Goal: Obtain resource: Download file/media

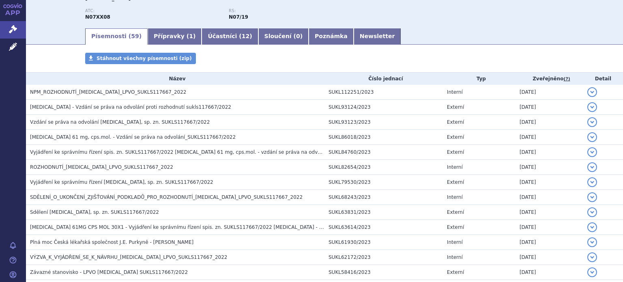
scroll to position [24, 0]
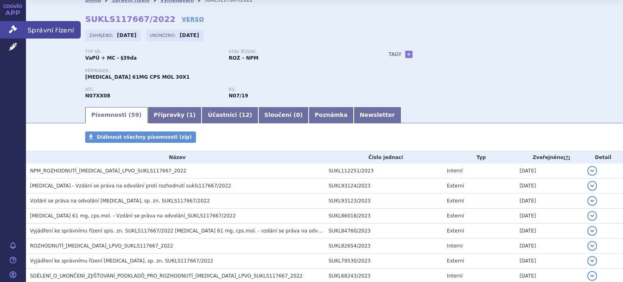
click at [15, 28] on icon at bounding box center [13, 29] width 8 height 8
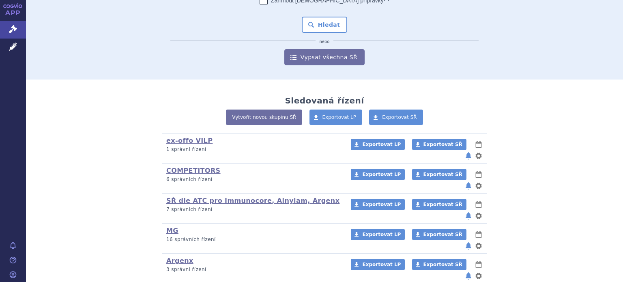
scroll to position [187, 0]
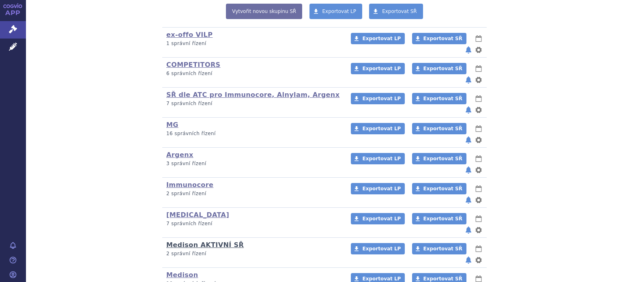
click at [191, 241] on link "Medison AKTIVNÍ SŘ" at bounding box center [204, 245] width 77 height 8
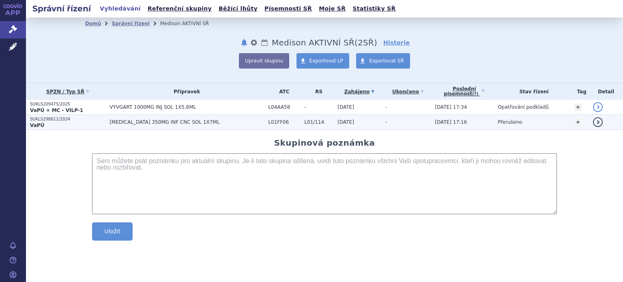
click at [143, 124] on span "[MEDICAL_DATA] 350MG INF CNC SOL 1X7ML" at bounding box center [186, 122] width 154 height 6
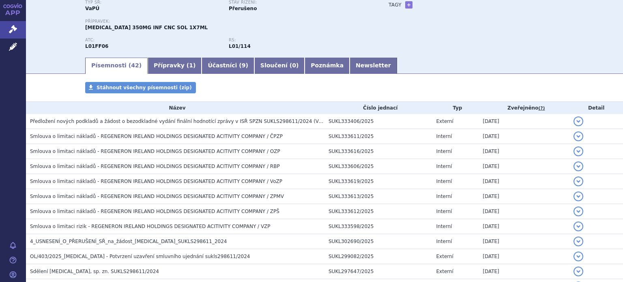
scroll to position [81, 0]
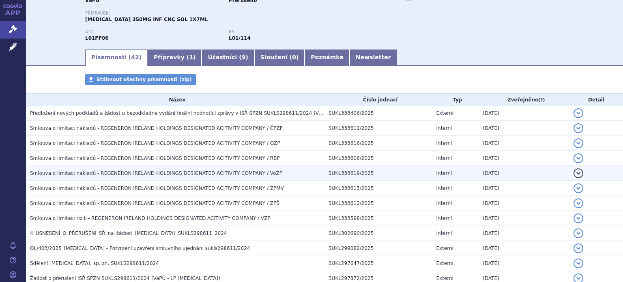
click at [220, 171] on span "Smlouva o limitaci nákladů - REGENERON IRELAND HOLDINGS DESIGNATED ACITIVITY CO…" at bounding box center [156, 173] width 252 height 6
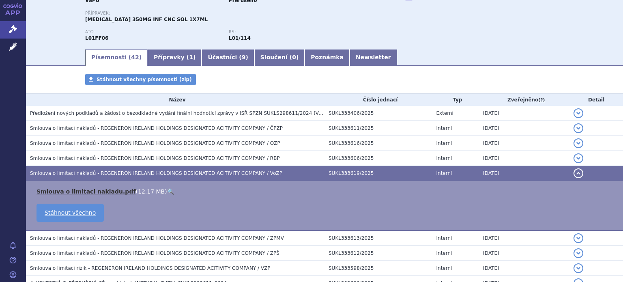
click at [84, 191] on link "Smlouva o limitaci nakladu.pdf" at bounding box center [85, 191] width 99 height 6
